Goal: Task Accomplishment & Management: Use online tool/utility

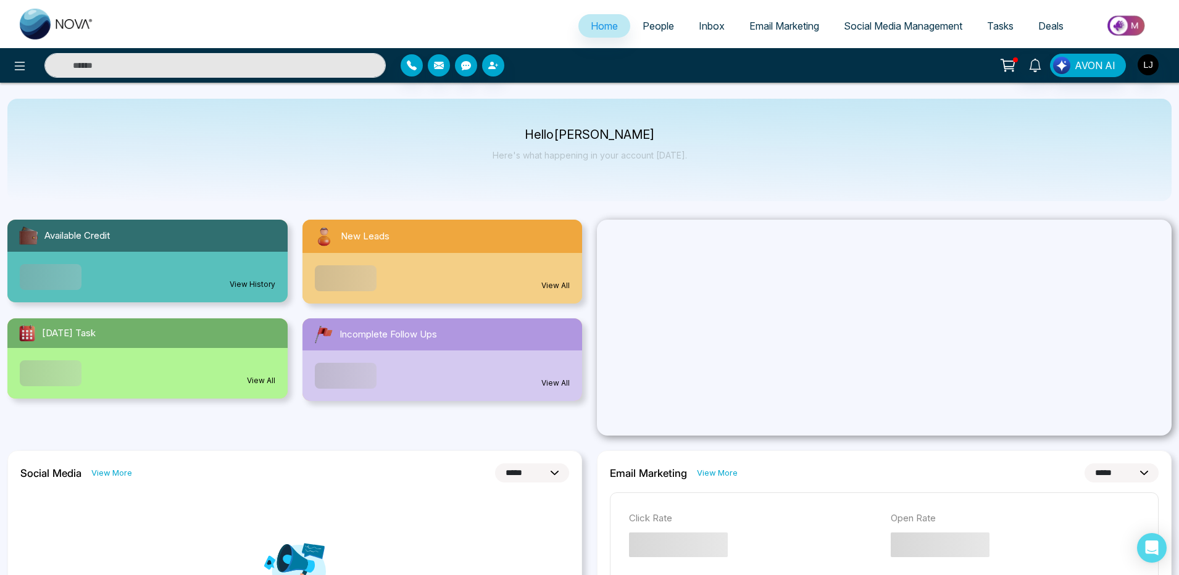
select select "*"
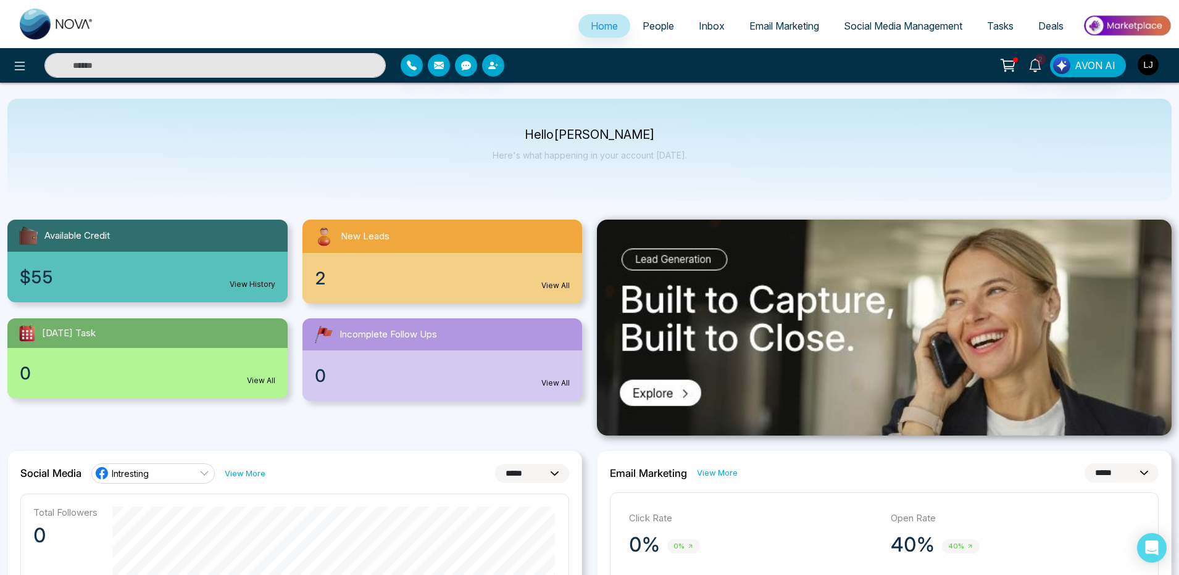
click at [791, 27] on span "Email Marketing" at bounding box center [784, 26] width 70 height 12
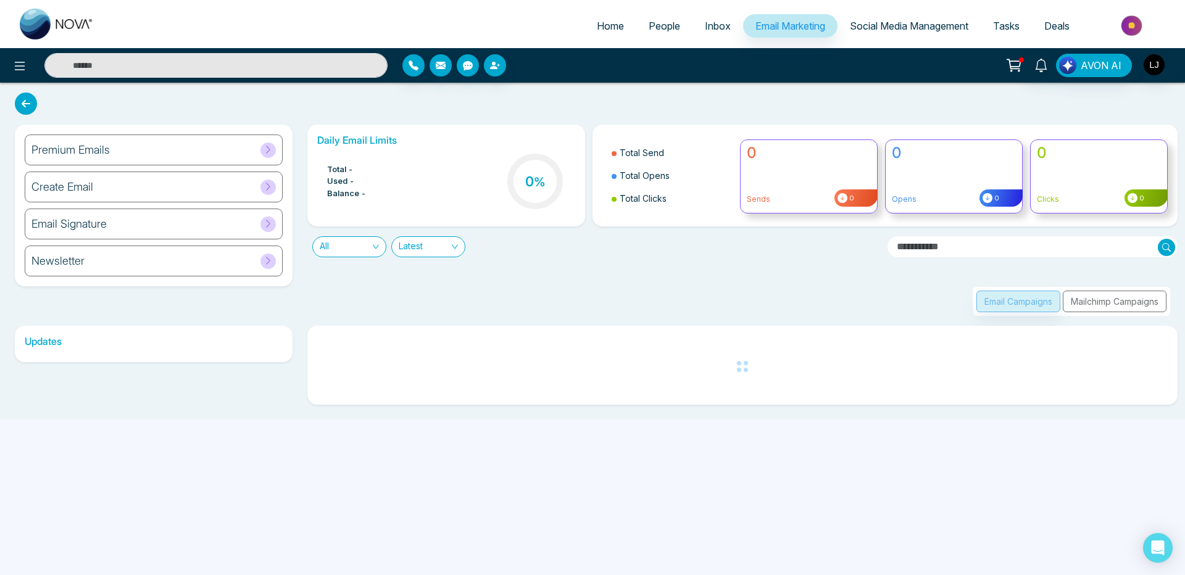
click at [103, 148] on h6 "Premium Emails" at bounding box center [70, 150] width 78 height 14
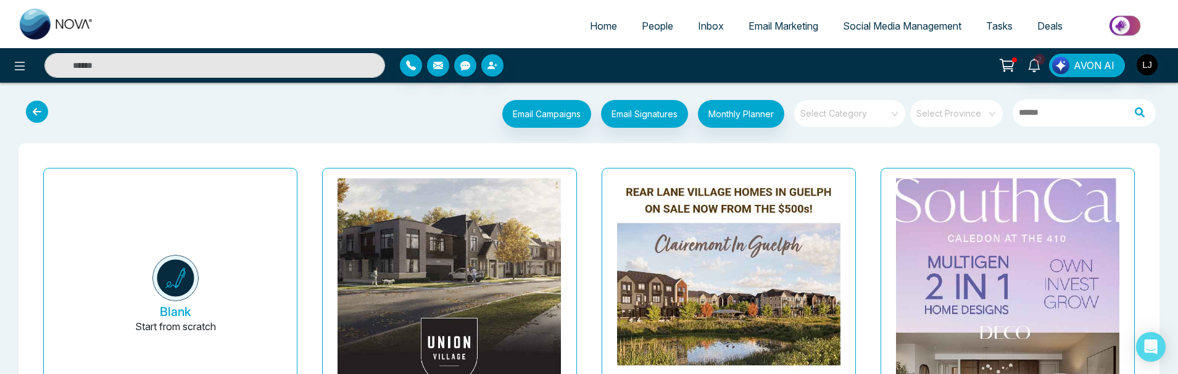
click at [831, 125] on span at bounding box center [845, 113] width 89 height 27
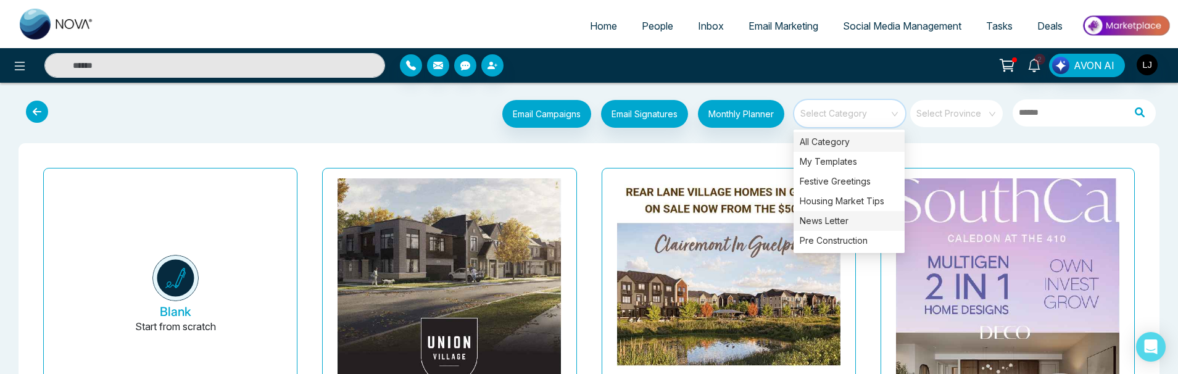
click at [828, 217] on div "News Letter" at bounding box center [849, 221] width 111 height 20
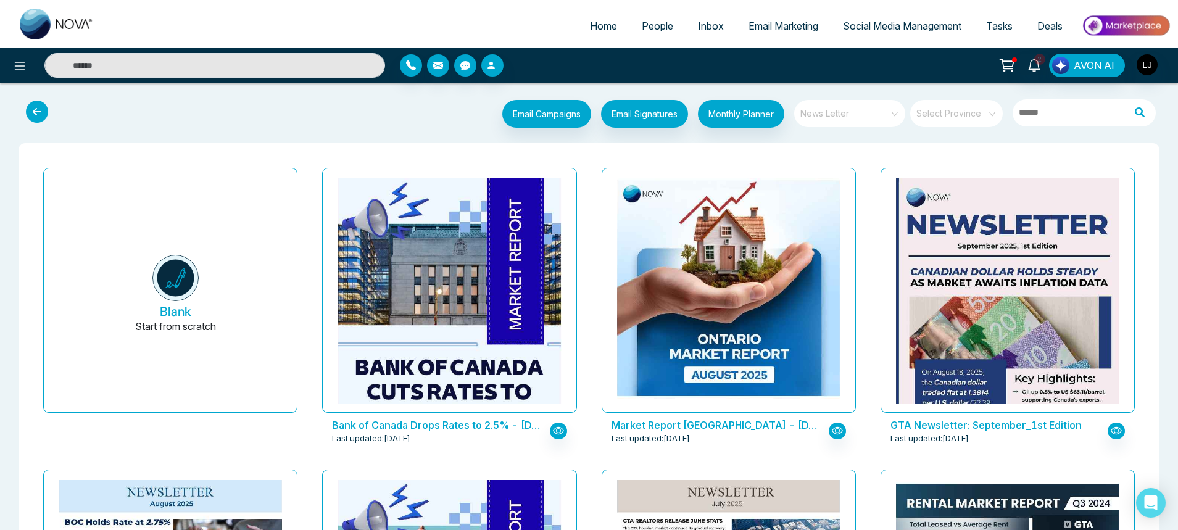
click at [854, 120] on span "News Letter" at bounding box center [850, 113] width 101 height 19
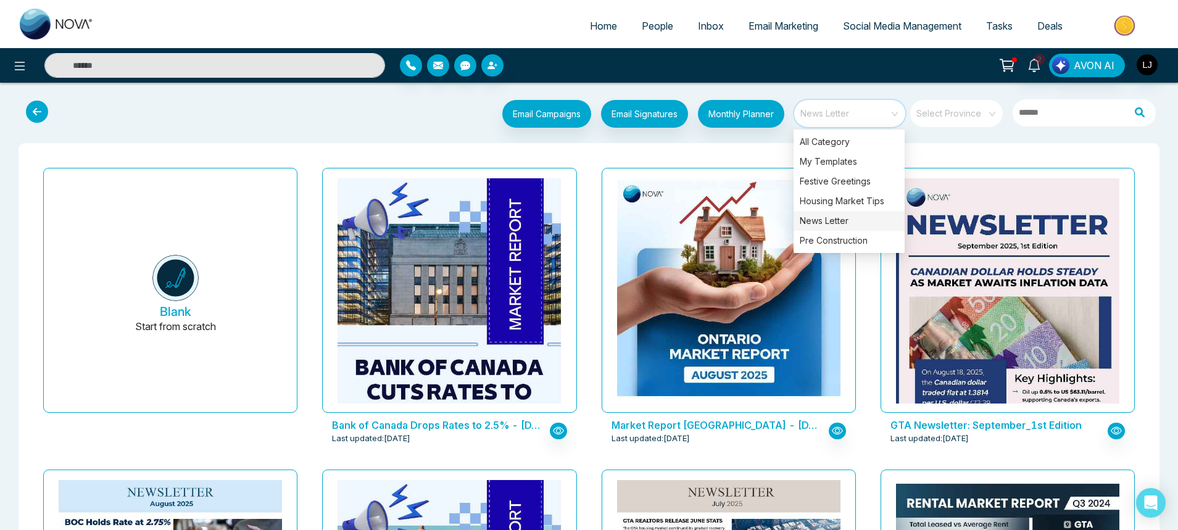
click at [927, 127] on span at bounding box center [952, 113] width 70 height 27
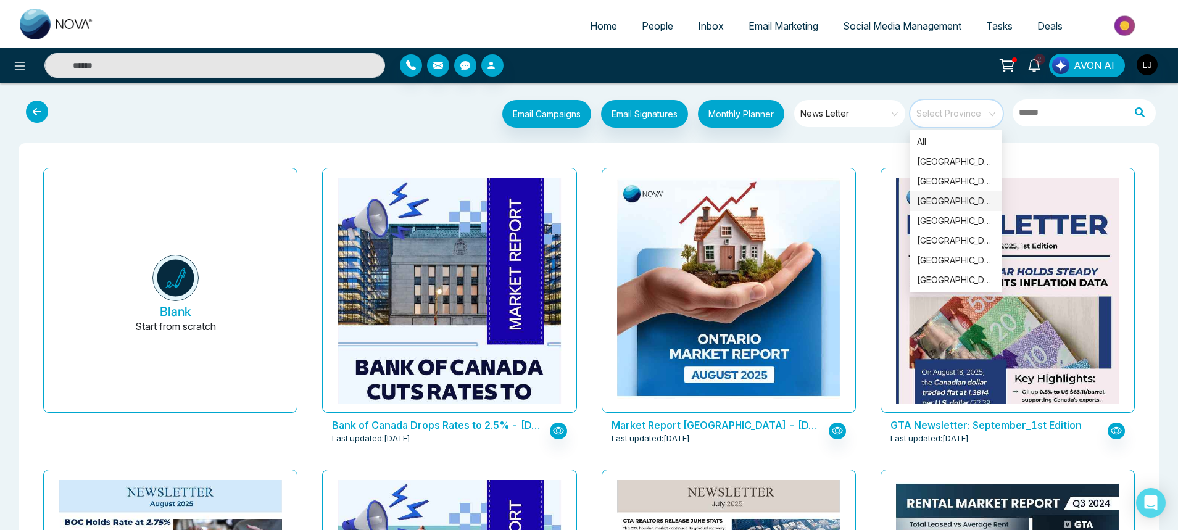
click at [941, 204] on div "Alberta" at bounding box center [956, 201] width 78 height 14
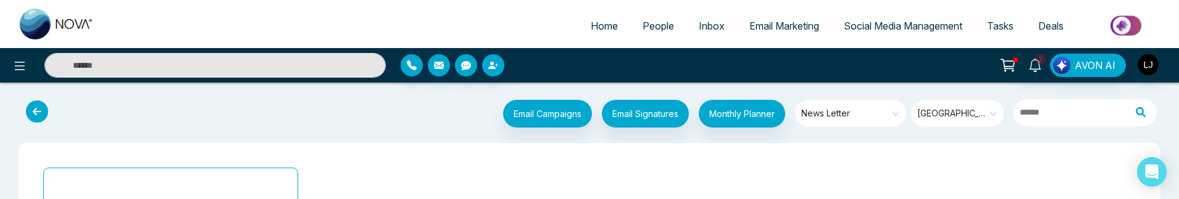
click at [990, 116] on span "Alberta" at bounding box center [958, 113] width 82 height 19
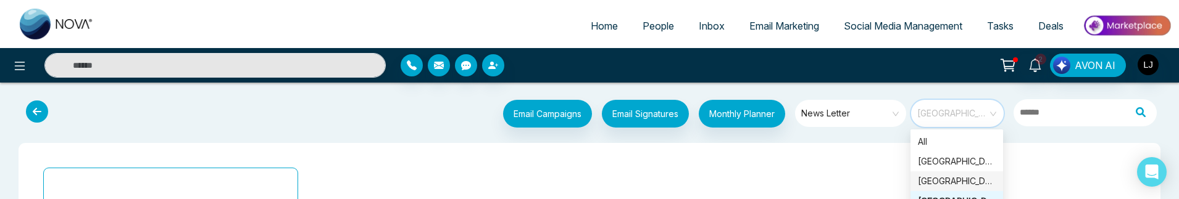
click at [934, 181] on div "British Columbia" at bounding box center [957, 182] width 78 height 14
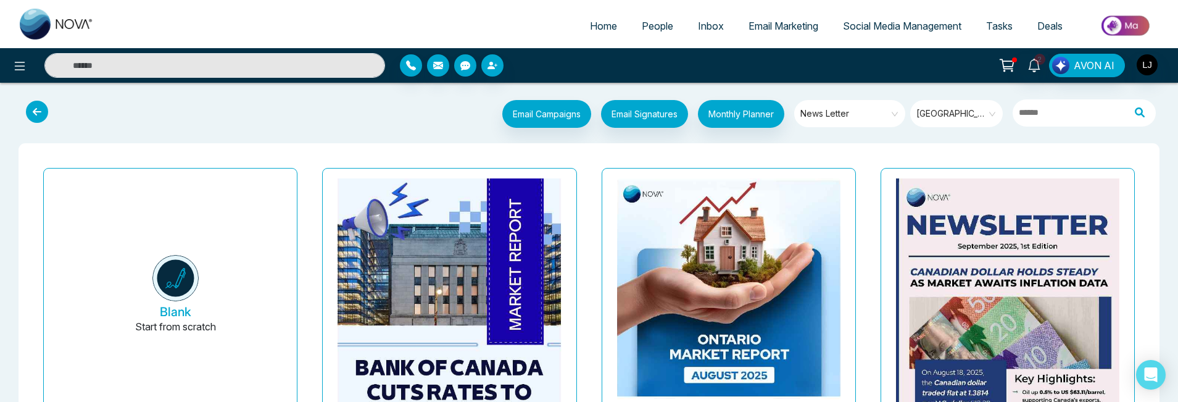
click at [965, 110] on span "British Columbia" at bounding box center [957, 113] width 82 height 19
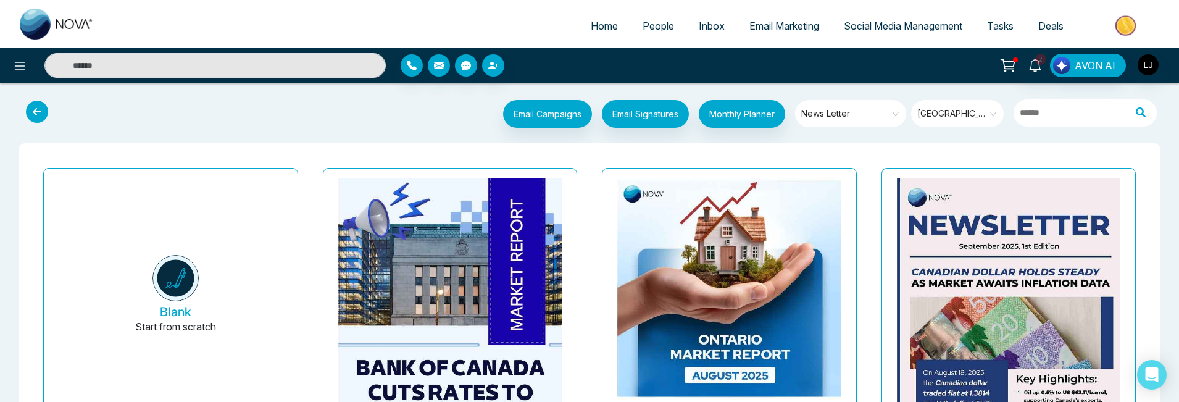
click at [959, 113] on span "British Columbia" at bounding box center [958, 113] width 82 height 19
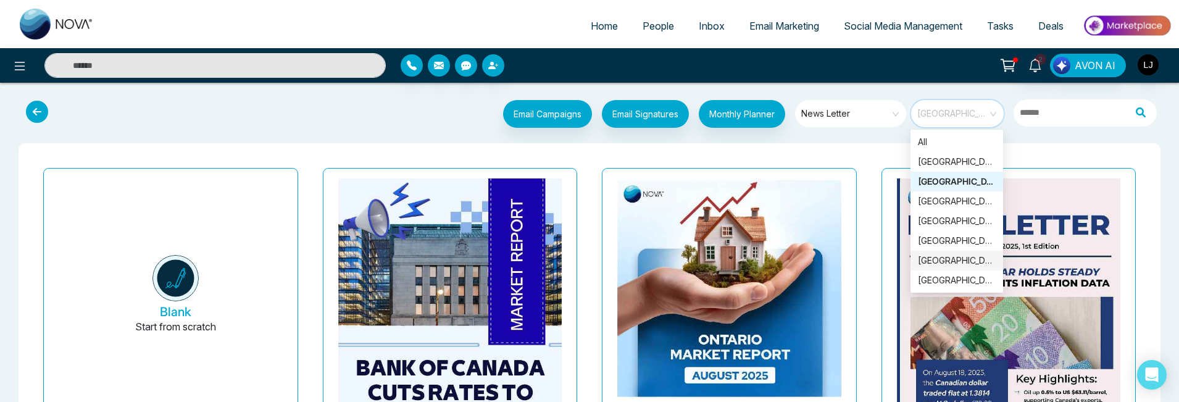
click at [939, 264] on div "Manitoba" at bounding box center [957, 261] width 78 height 14
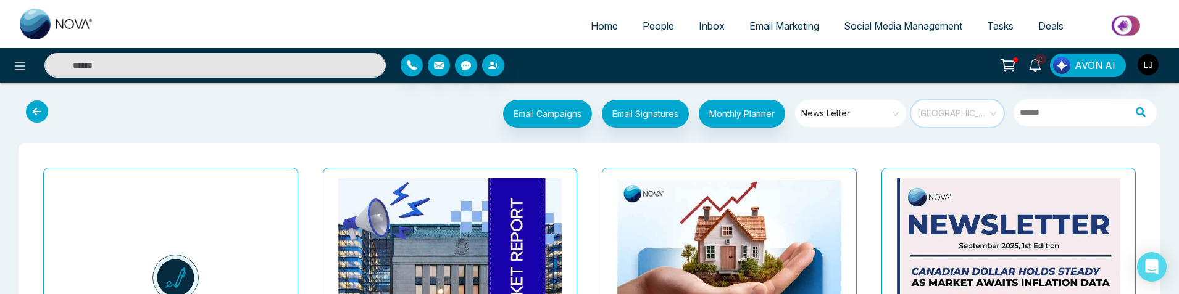
click at [940, 116] on span "Manitoba" at bounding box center [958, 113] width 82 height 19
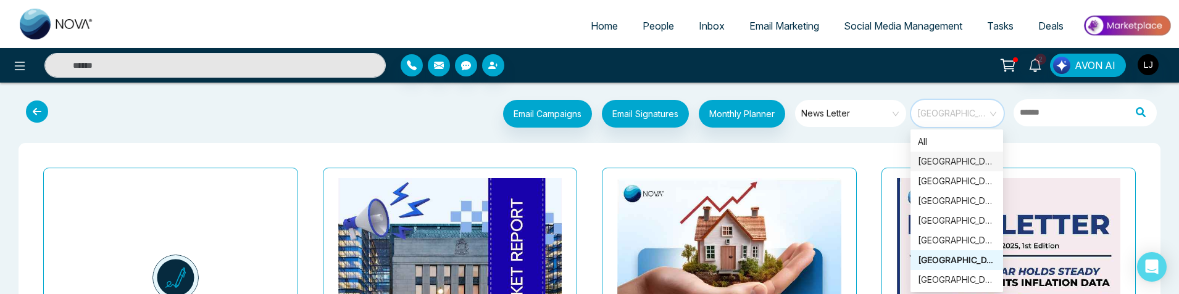
click at [937, 165] on div "Ontario" at bounding box center [957, 162] width 78 height 14
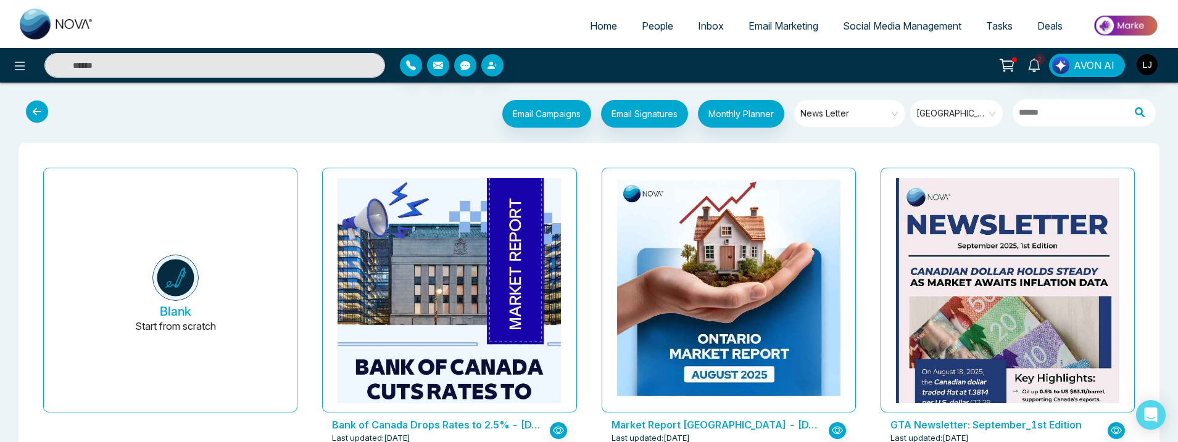
click at [942, 115] on span "Ontario" at bounding box center [957, 113] width 82 height 19
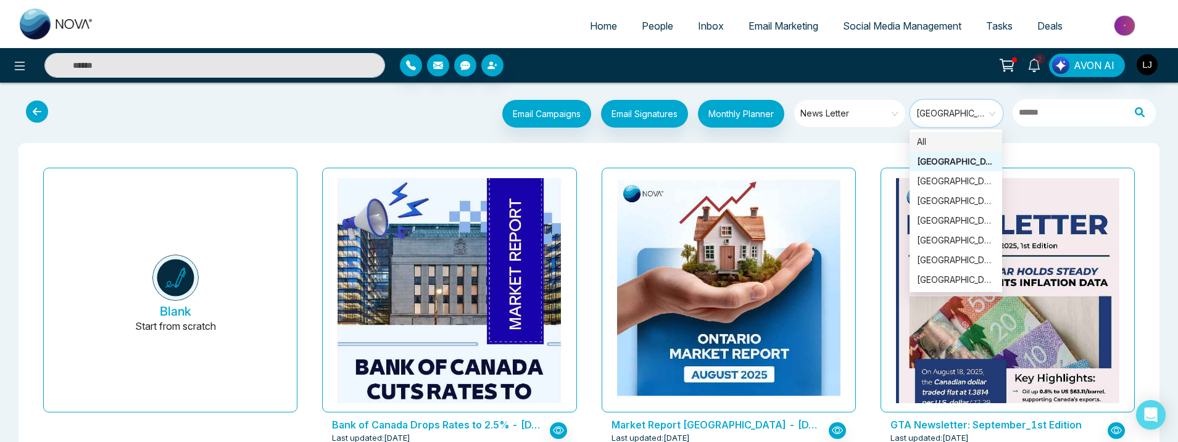
click at [960, 116] on span "Ontario" at bounding box center [957, 113] width 82 height 19
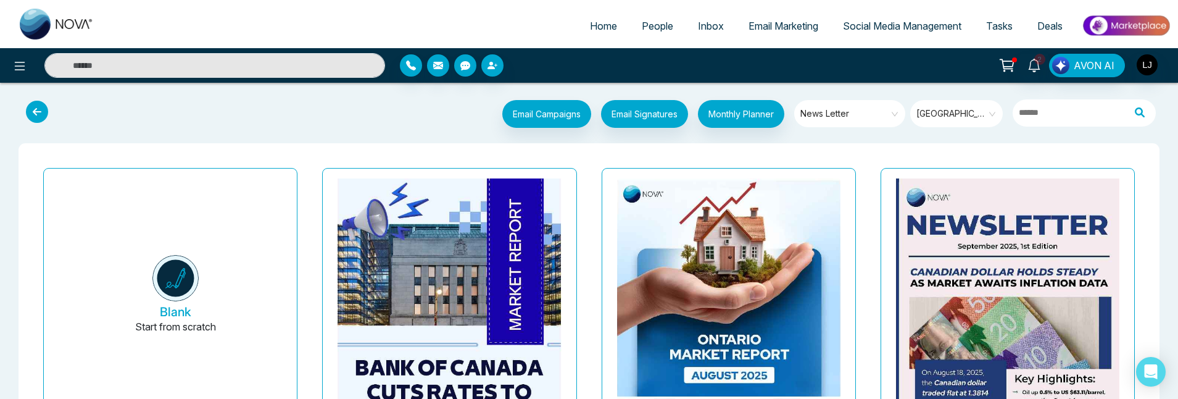
click at [921, 111] on span "Ontario" at bounding box center [957, 113] width 82 height 19
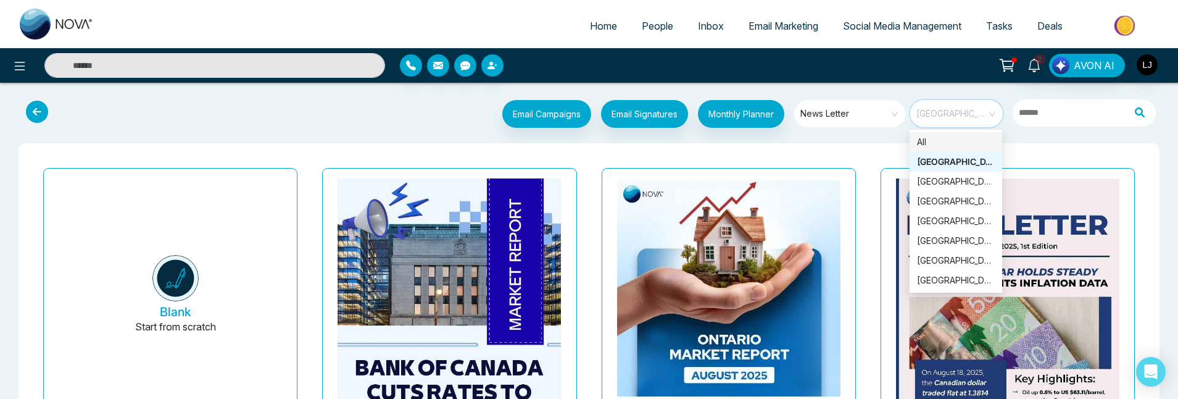
click at [937, 137] on div "All" at bounding box center [956, 142] width 78 height 14
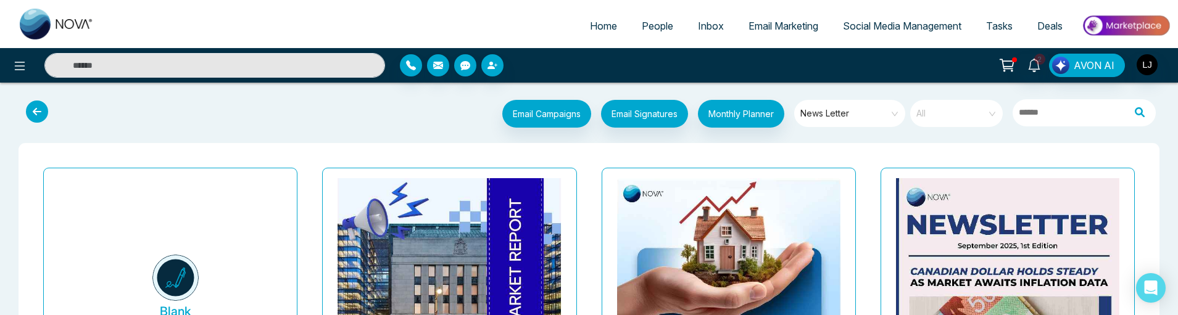
click at [927, 122] on span "All" at bounding box center [957, 113] width 82 height 19
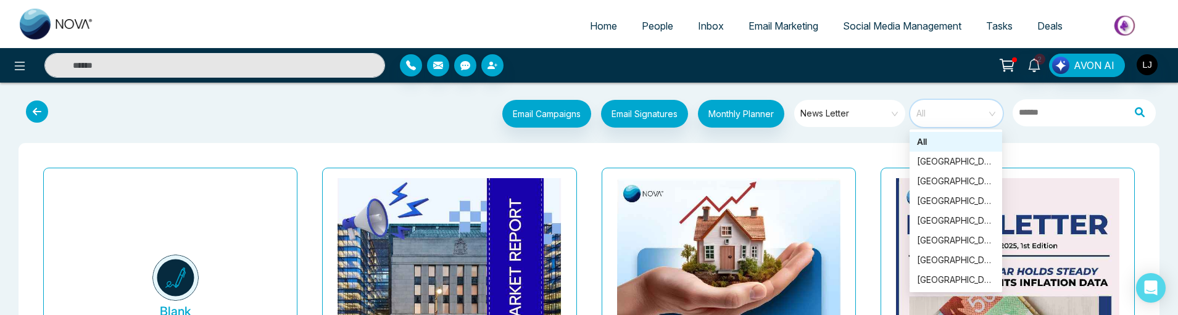
click at [929, 143] on div "All" at bounding box center [956, 142] width 78 height 14
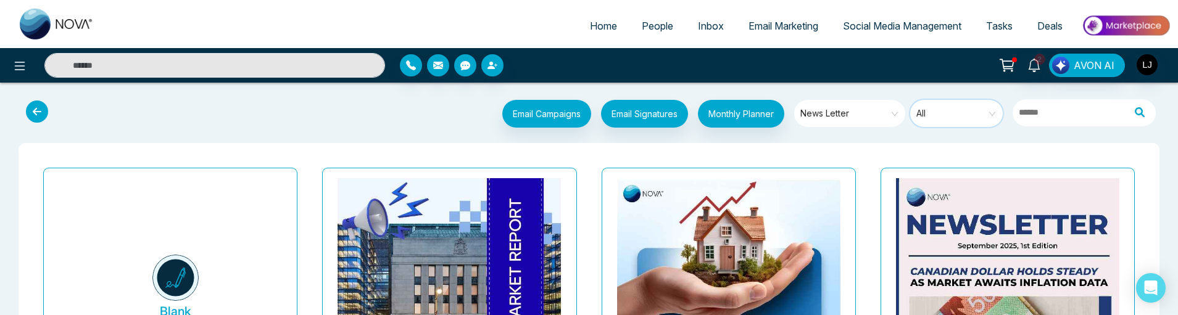
click at [945, 125] on span at bounding box center [952, 113] width 70 height 27
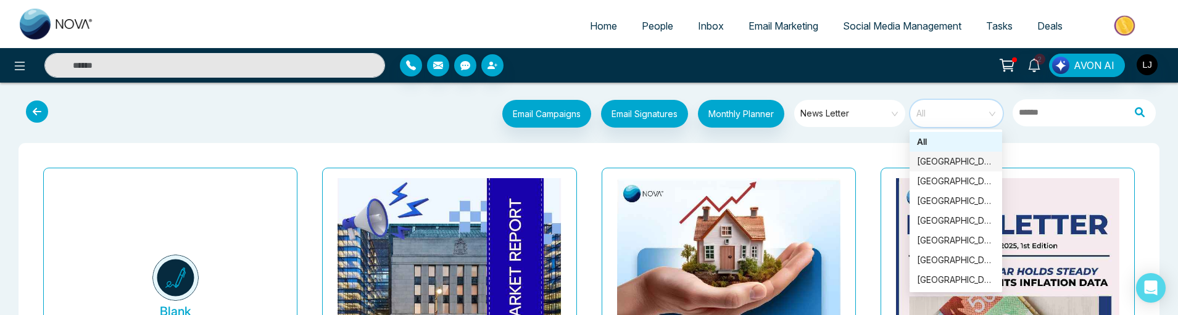
click at [929, 167] on div "Ontario" at bounding box center [956, 162] width 78 height 14
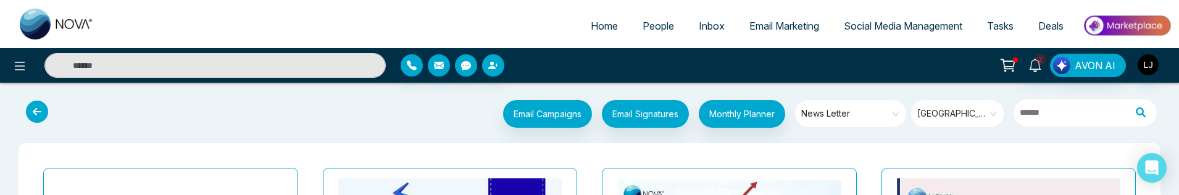
click at [957, 112] on span "Ontario" at bounding box center [958, 113] width 82 height 19
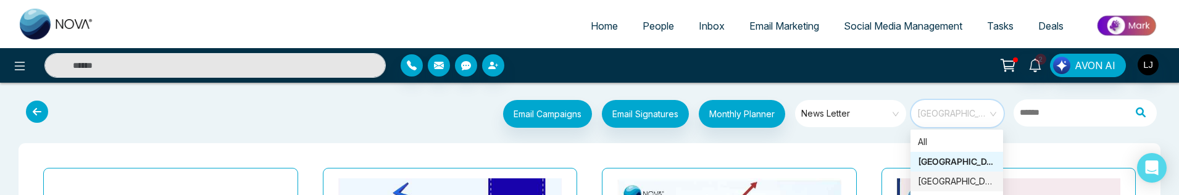
click at [952, 183] on div "British Columbia" at bounding box center [957, 182] width 78 height 14
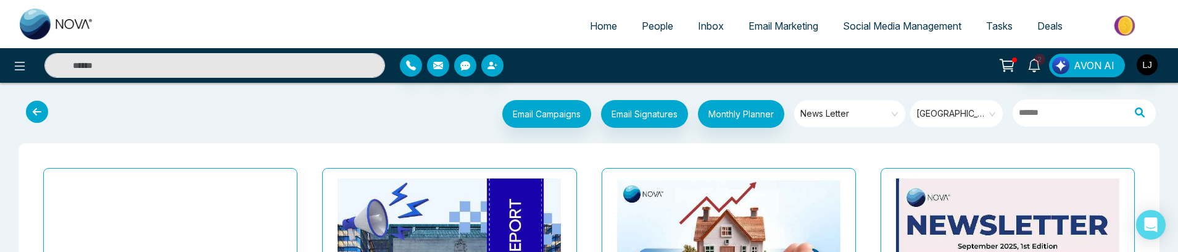
click at [961, 115] on span "British Columbia" at bounding box center [957, 113] width 82 height 19
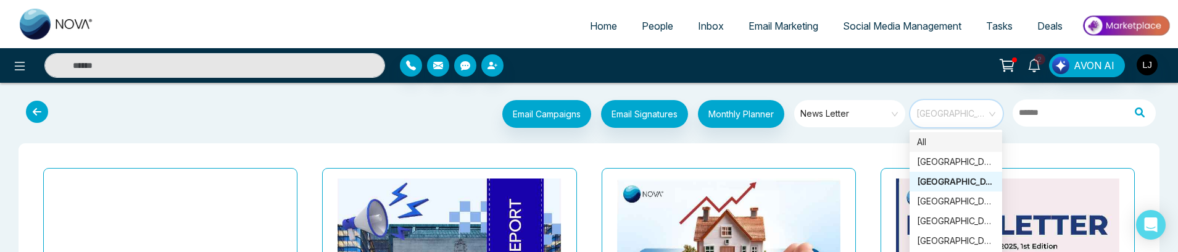
click at [934, 138] on div "All" at bounding box center [956, 142] width 78 height 14
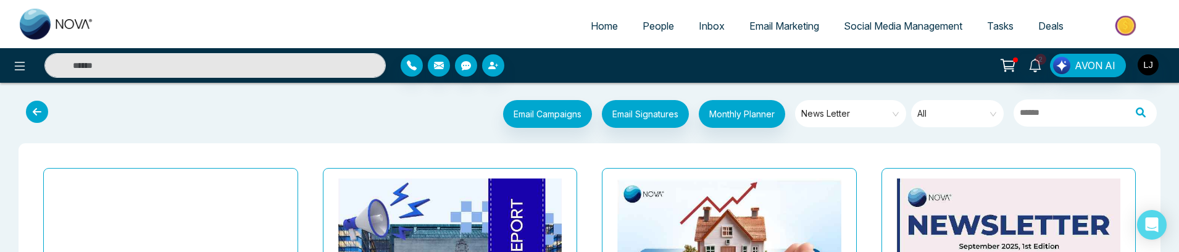
click at [962, 120] on span "All" at bounding box center [958, 113] width 82 height 19
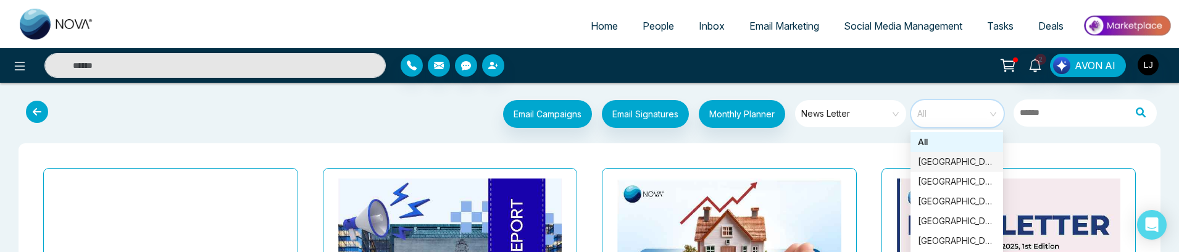
click at [936, 165] on div "Ontario" at bounding box center [957, 162] width 78 height 14
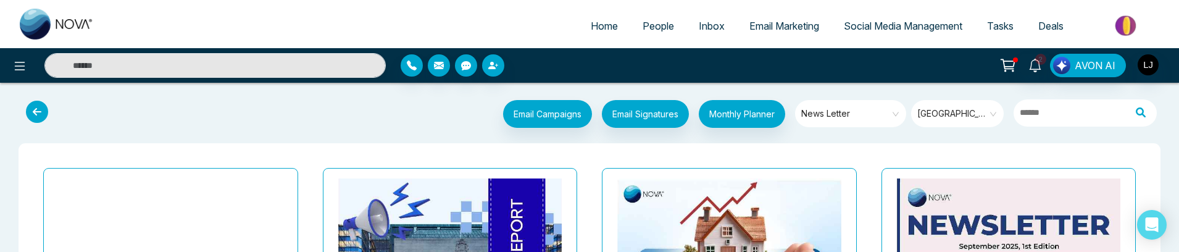
click at [959, 107] on span "Ontario" at bounding box center [958, 113] width 82 height 19
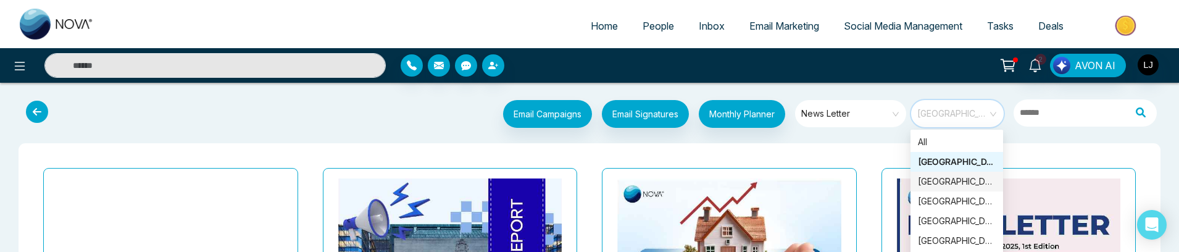
click at [942, 179] on div "British Columbia" at bounding box center [957, 182] width 78 height 14
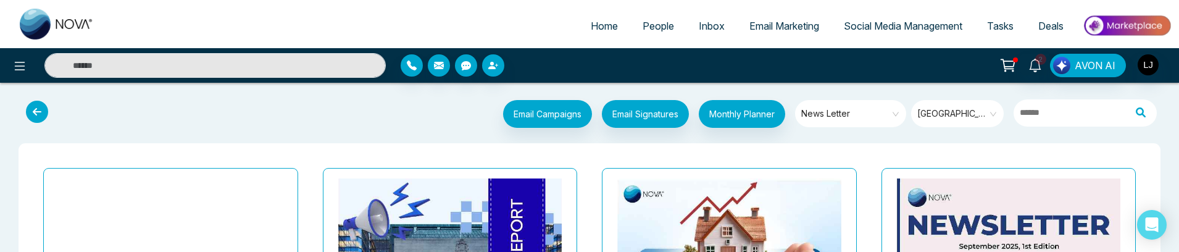
click at [968, 113] on span "British Columbia" at bounding box center [958, 113] width 82 height 19
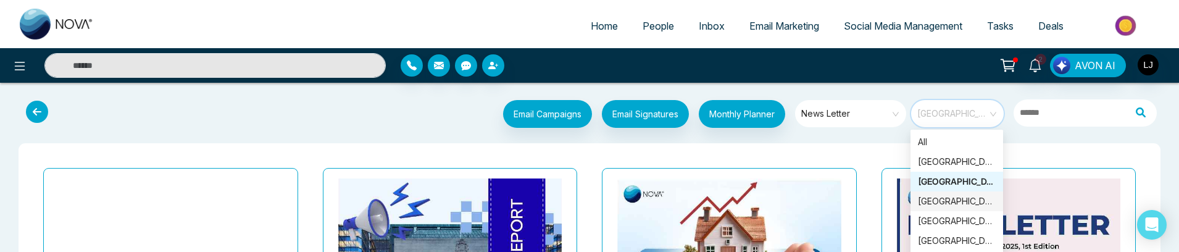
click at [946, 202] on div "Alberta" at bounding box center [957, 201] width 78 height 14
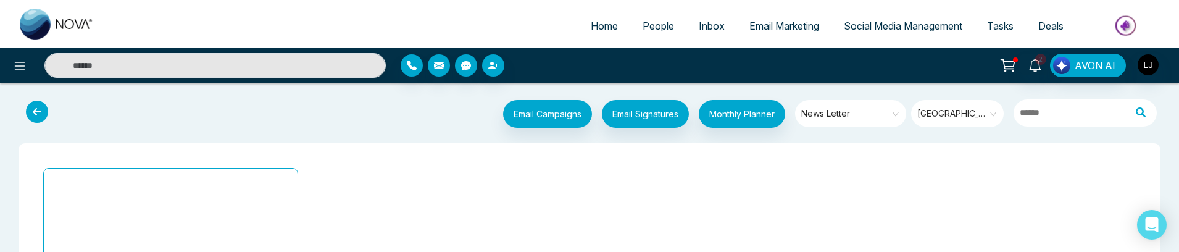
click at [946, 112] on span "Alberta" at bounding box center [958, 113] width 82 height 19
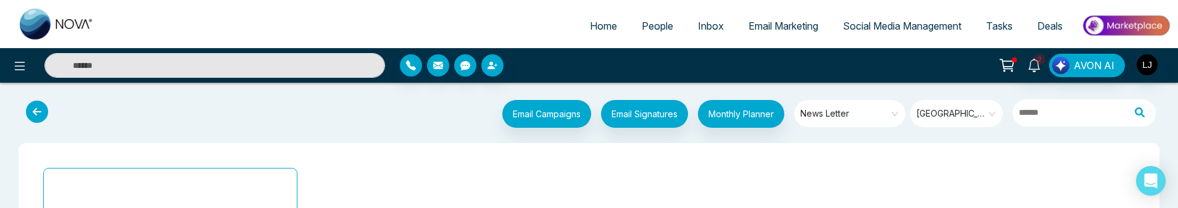
click at [941, 109] on span "Alberta" at bounding box center [957, 113] width 82 height 19
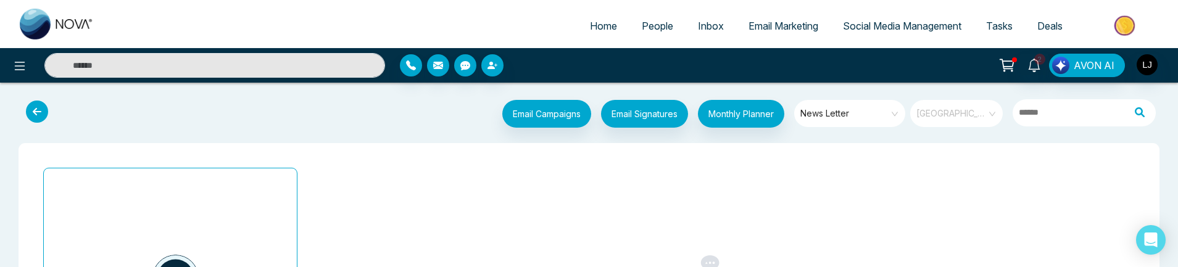
click at [948, 112] on span "Alberta" at bounding box center [957, 113] width 82 height 19
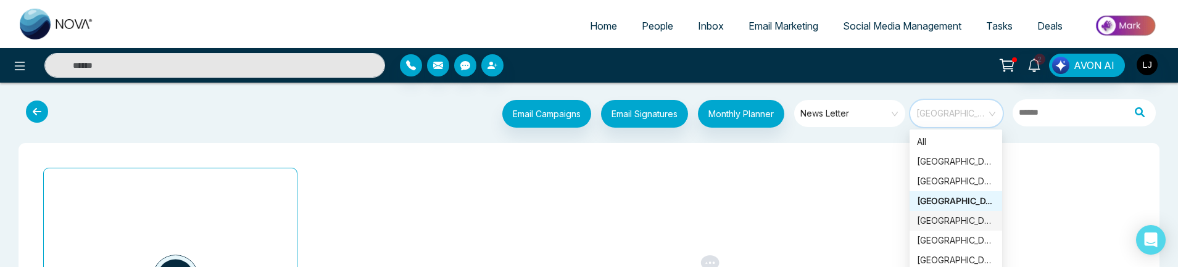
click at [940, 222] on div "Manitoba" at bounding box center [956, 221] width 78 height 14
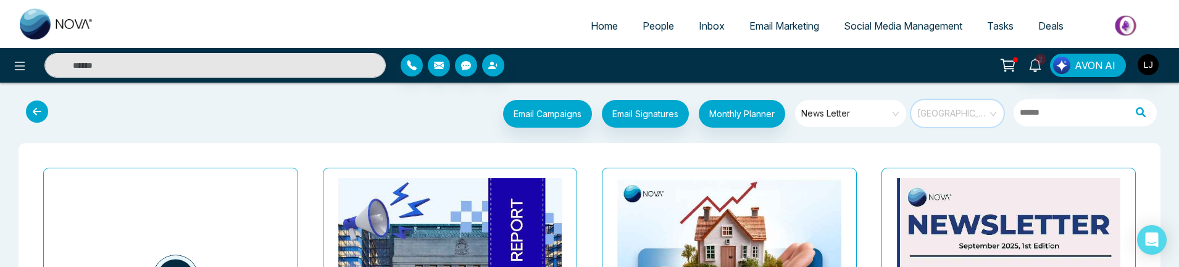
click at [985, 109] on span "Manitoba" at bounding box center [958, 113] width 82 height 19
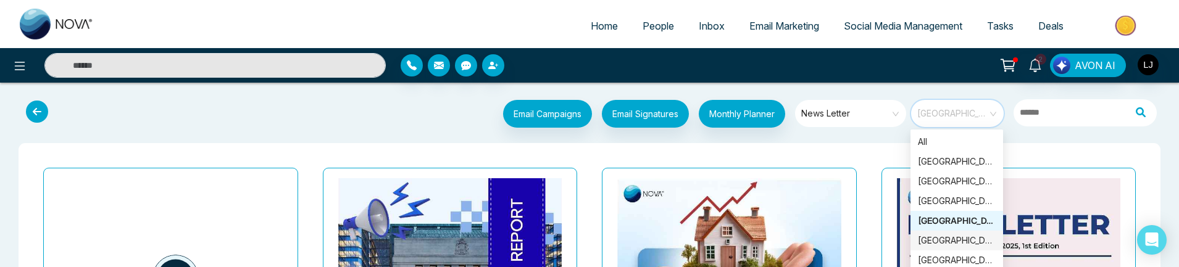
click at [951, 246] on div "Quebec" at bounding box center [957, 241] width 78 height 14
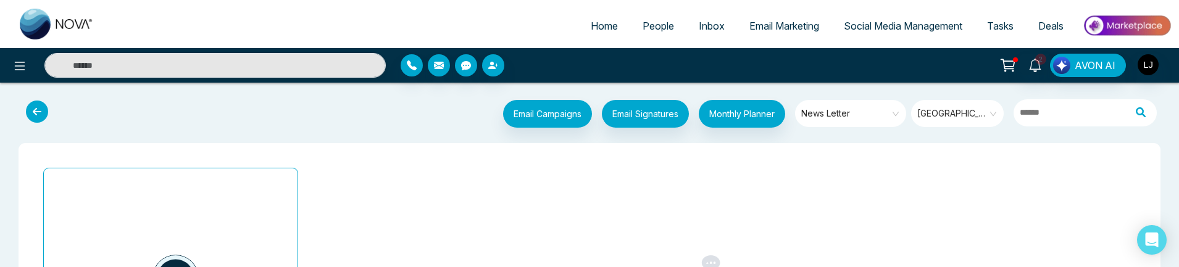
click at [953, 115] on span "Quebec" at bounding box center [958, 113] width 82 height 19
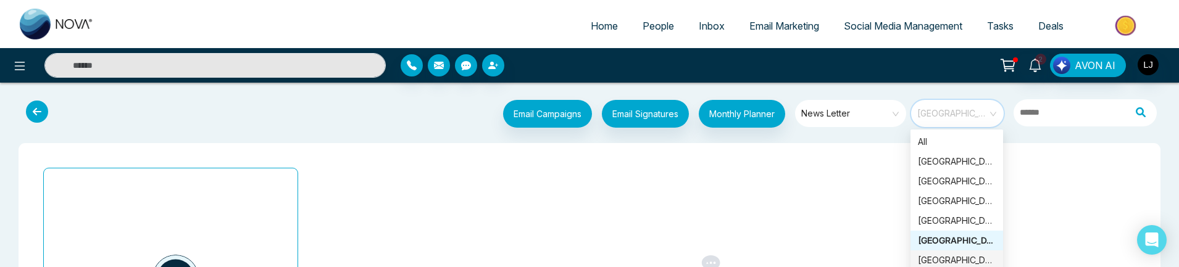
click at [947, 256] on div "Manitoba" at bounding box center [957, 261] width 78 height 14
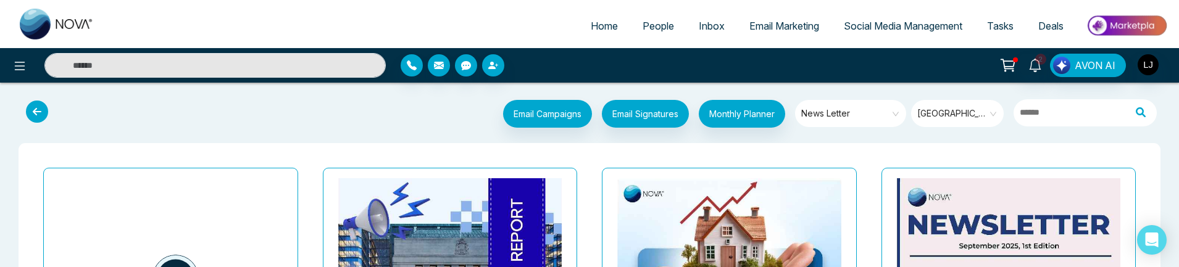
click at [947, 114] on span "Manitoba" at bounding box center [958, 113] width 82 height 19
click at [987, 109] on span "Manitoba" at bounding box center [958, 113] width 82 height 19
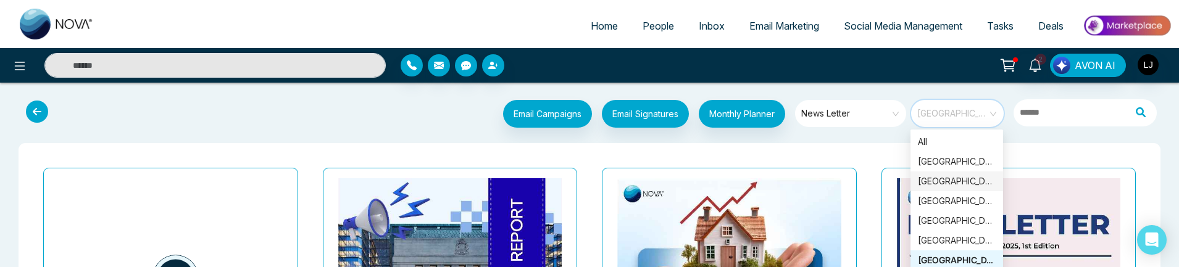
click at [953, 185] on div "British Columbia" at bounding box center [957, 182] width 78 height 14
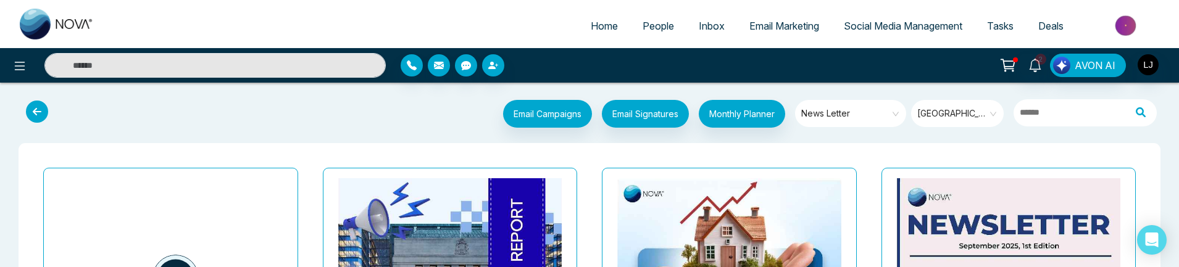
click at [993, 119] on span "British Columbia" at bounding box center [958, 113] width 82 height 19
